Goal: Check status: Check status

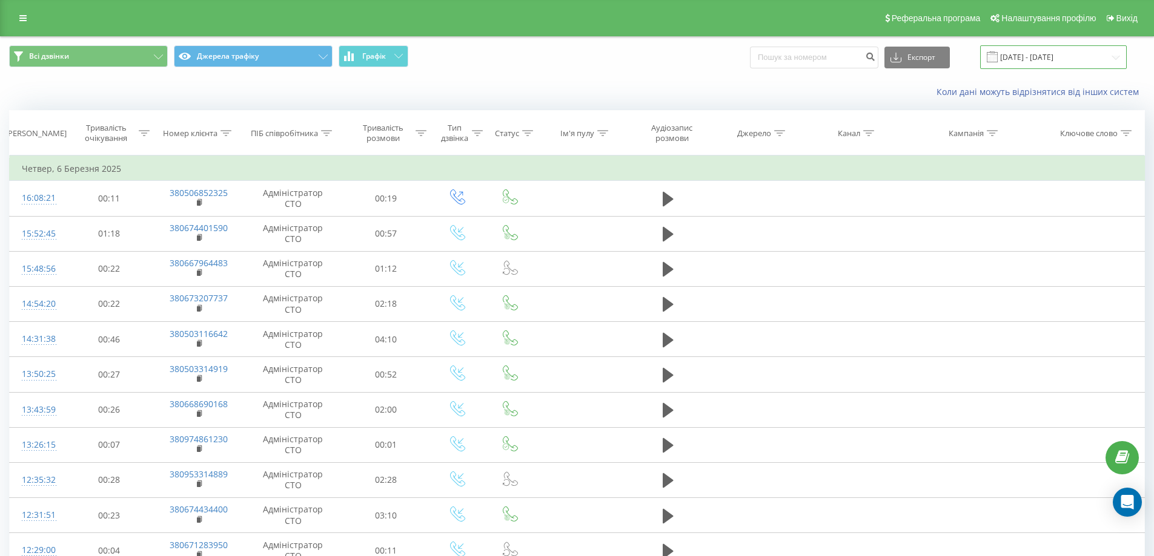
click at [1072, 54] on input "06.02.2025 - 06.03.2025" at bounding box center [1053, 57] width 147 height 24
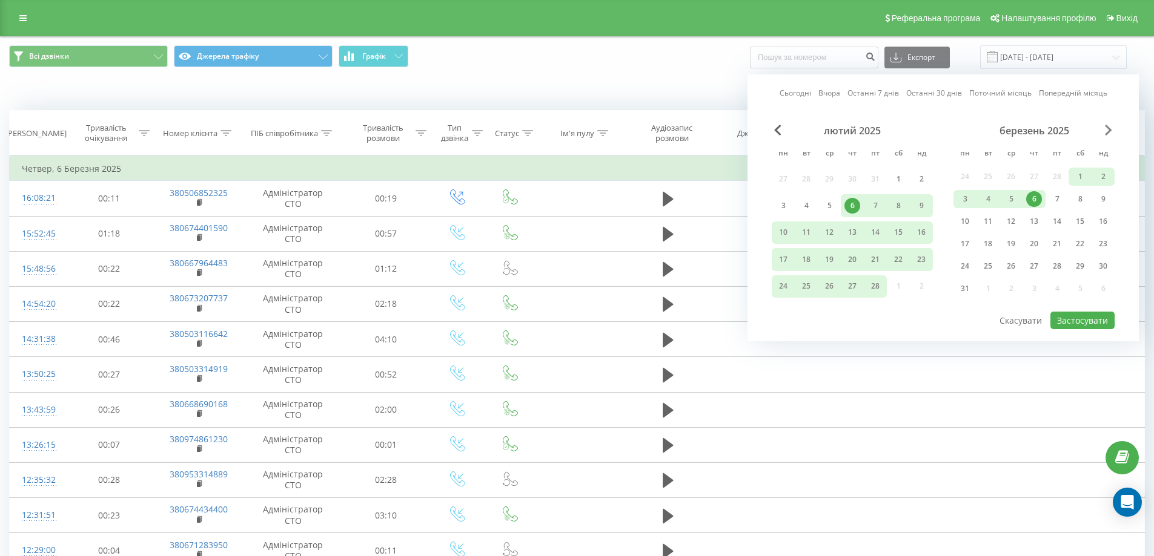
click at [1109, 130] on span "Next Month" at bounding box center [1107, 130] width 7 height 11
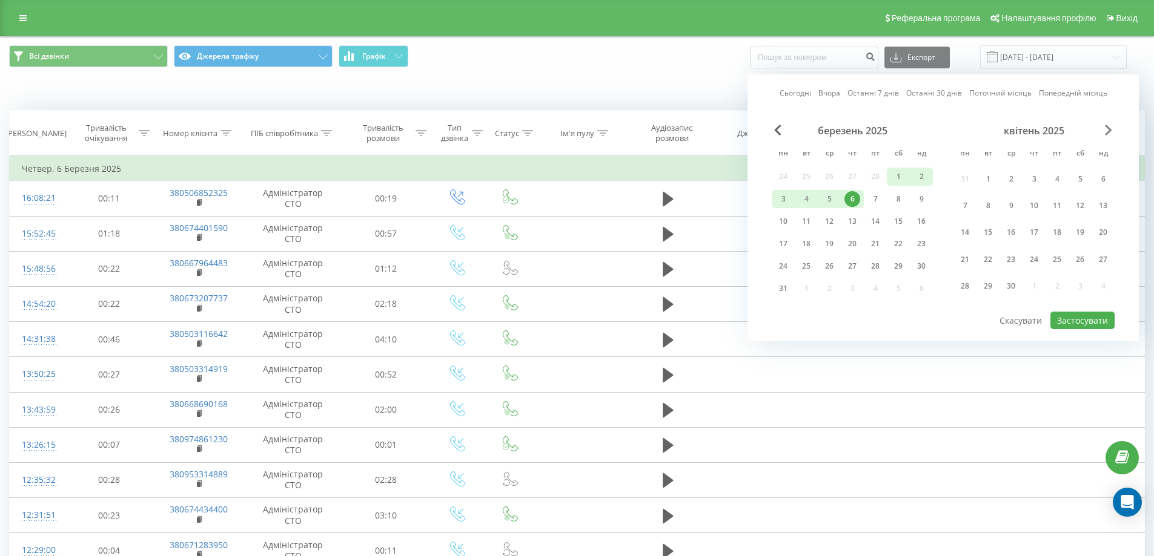
click at [1109, 130] on span "Next Month" at bounding box center [1107, 130] width 7 height 11
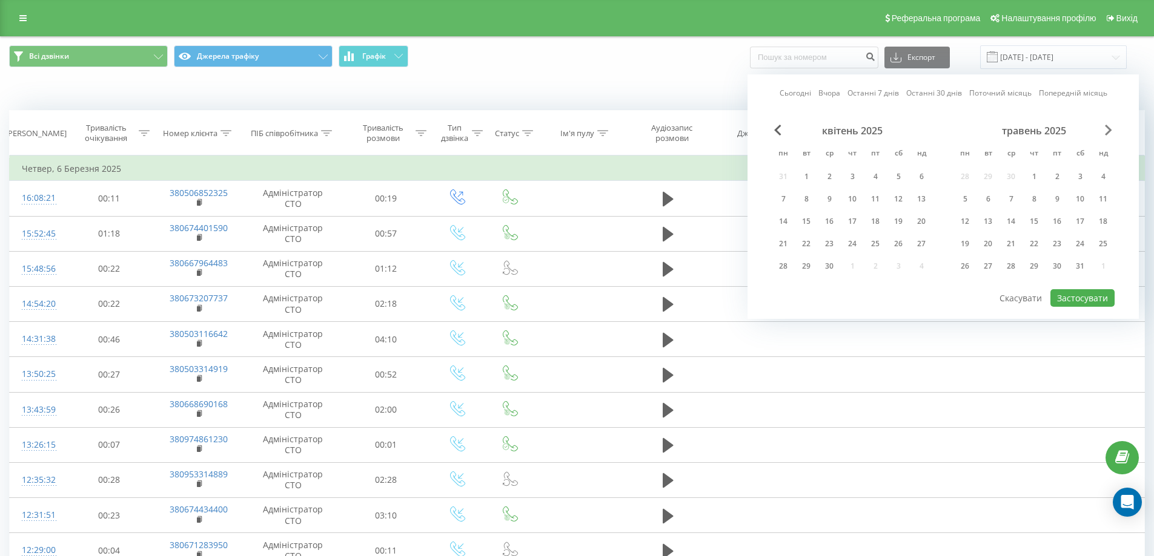
click at [1109, 130] on span "Next Month" at bounding box center [1107, 130] width 7 height 11
click at [1106, 133] on span "Next Month" at bounding box center [1107, 130] width 7 height 11
click at [1028, 242] on div "21" at bounding box center [1034, 244] width 16 height 16
click at [1086, 293] on button "Застосувати" at bounding box center [1082, 298] width 64 height 18
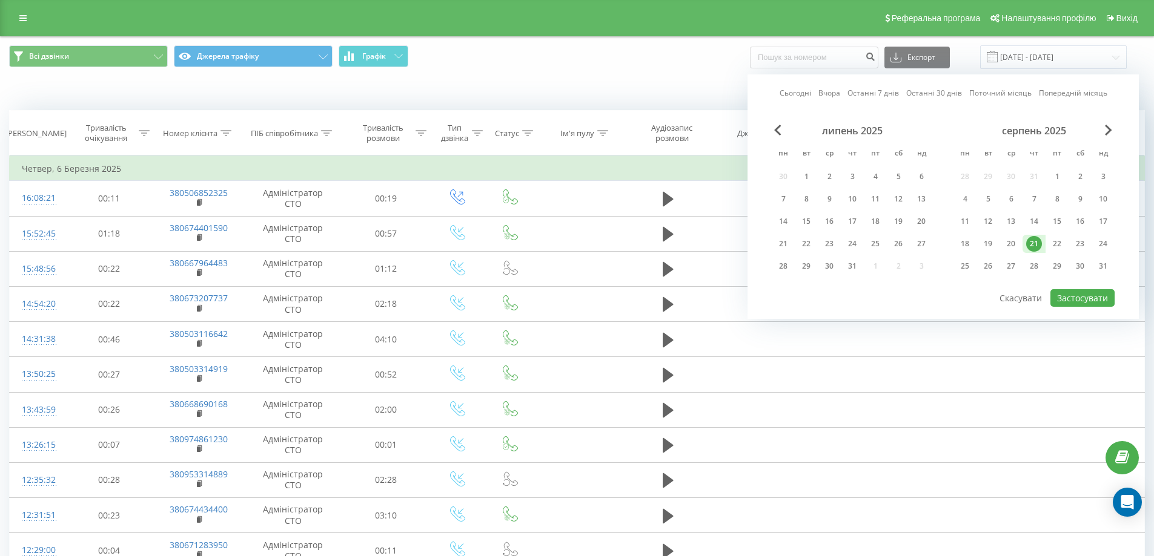
type input "[DATE] - [DATE]"
